Goal: Transaction & Acquisition: Purchase product/service

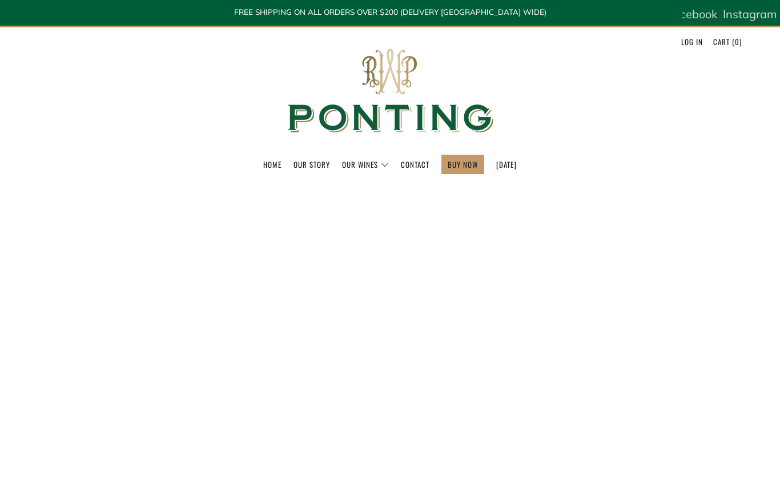
select select "best-selling"
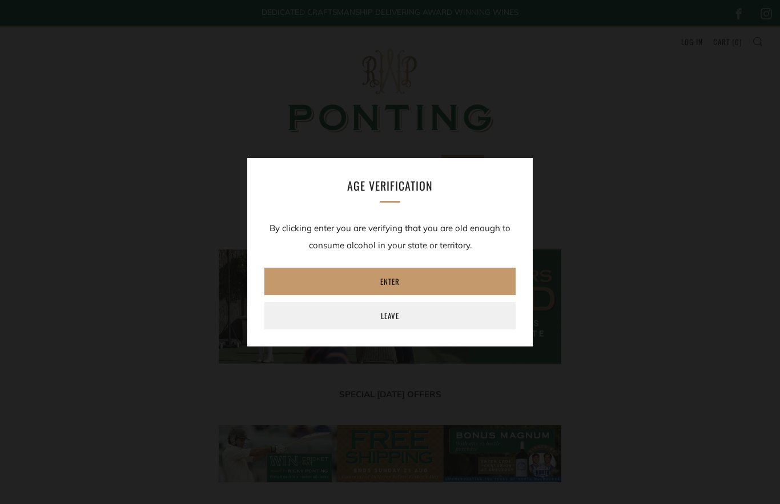
click at [406, 277] on link "Enter" at bounding box center [389, 281] width 251 height 27
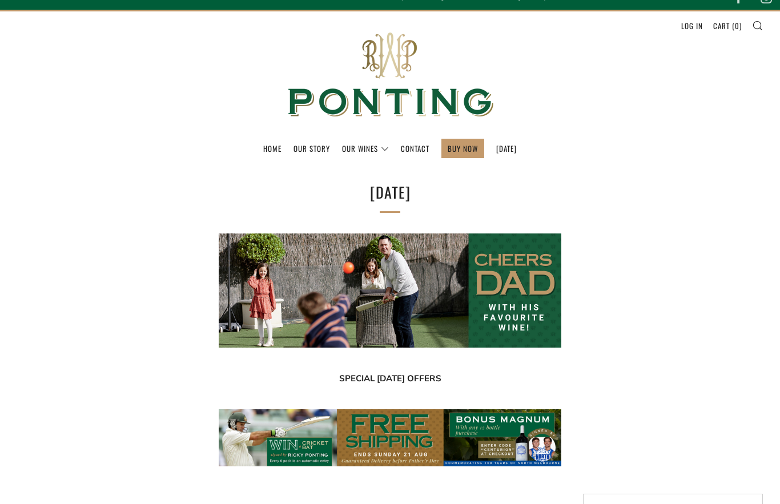
scroll to position [5, 0]
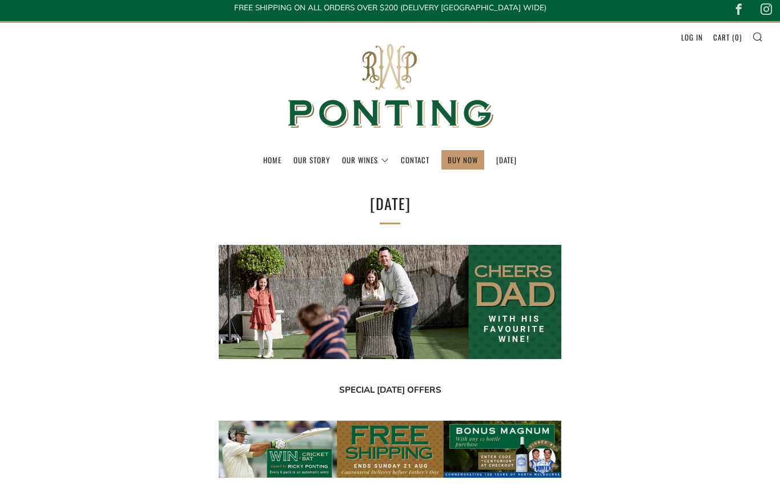
click at [494, 323] on img at bounding box center [390, 302] width 342 height 114
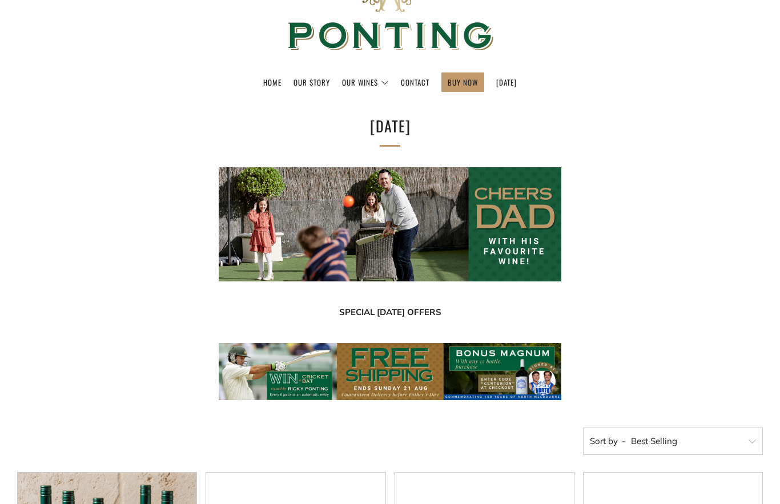
scroll to position [82, 0]
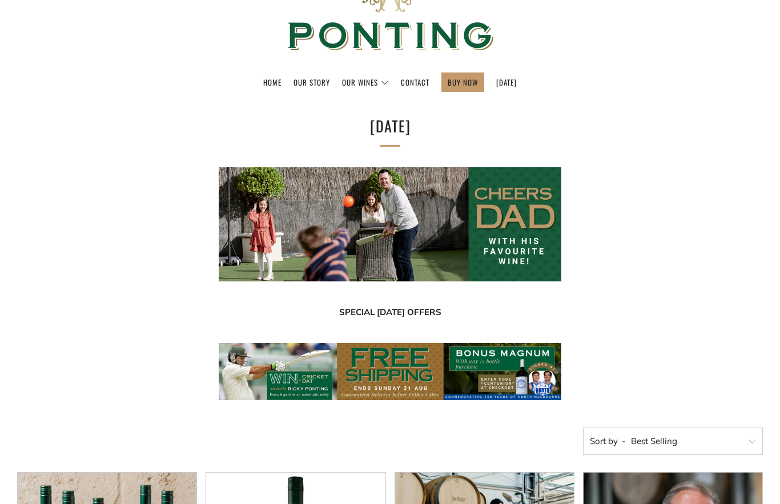
click at [389, 242] on img at bounding box center [390, 224] width 342 height 114
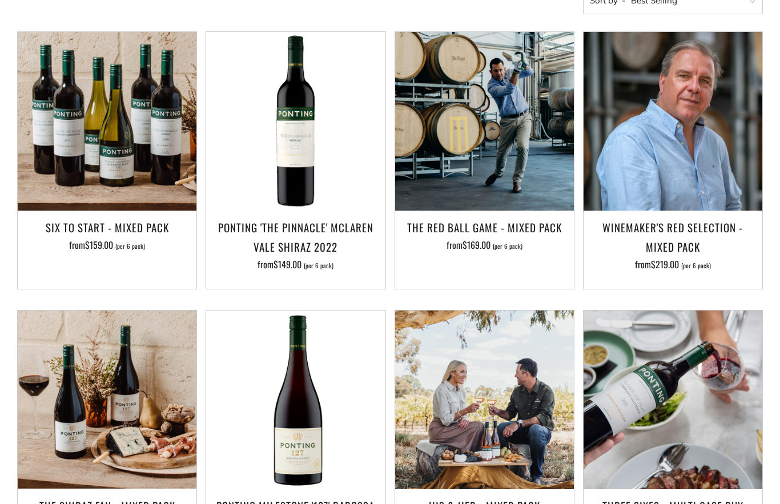
scroll to position [523, 0]
click at [493, 225] on h3 "The Red Ball Game - Mixed Pack" at bounding box center [484, 226] width 167 height 19
click at [690, 232] on h3 "Winemaker's Red Selection - Mixed Pack" at bounding box center [672, 236] width 167 height 39
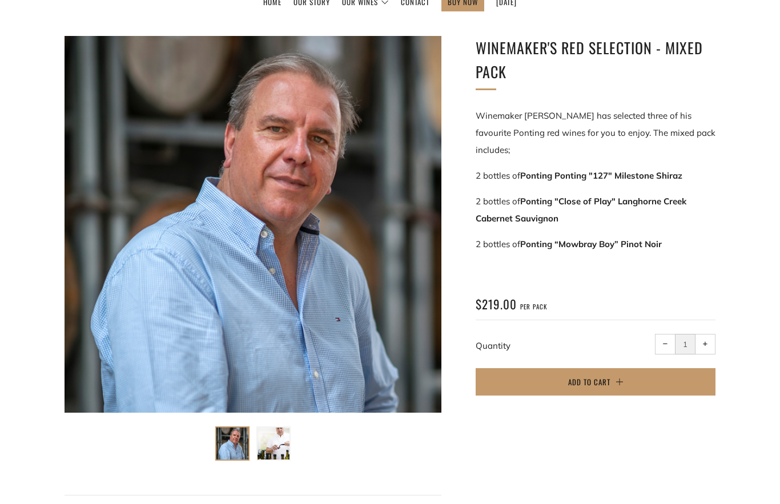
scroll to position [162, 0]
click at [604, 377] on span "Add to Cart" at bounding box center [589, 382] width 42 height 11
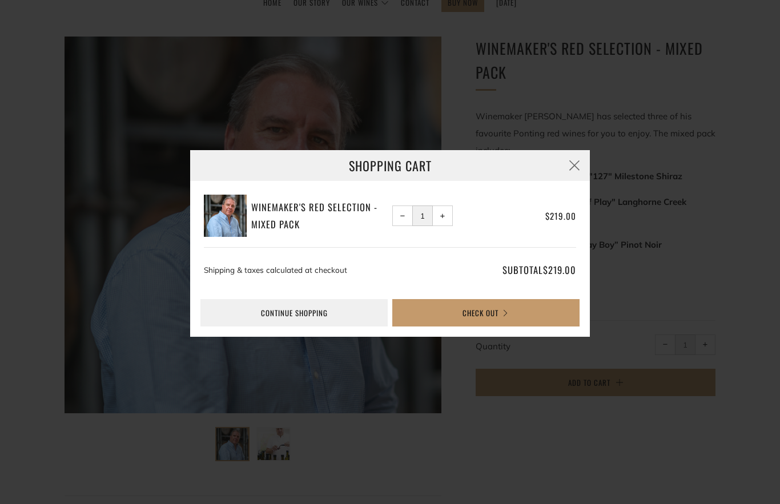
click at [515, 316] on button "Check Out" at bounding box center [485, 312] width 187 height 27
